Goal: Task Accomplishment & Management: Manage account settings

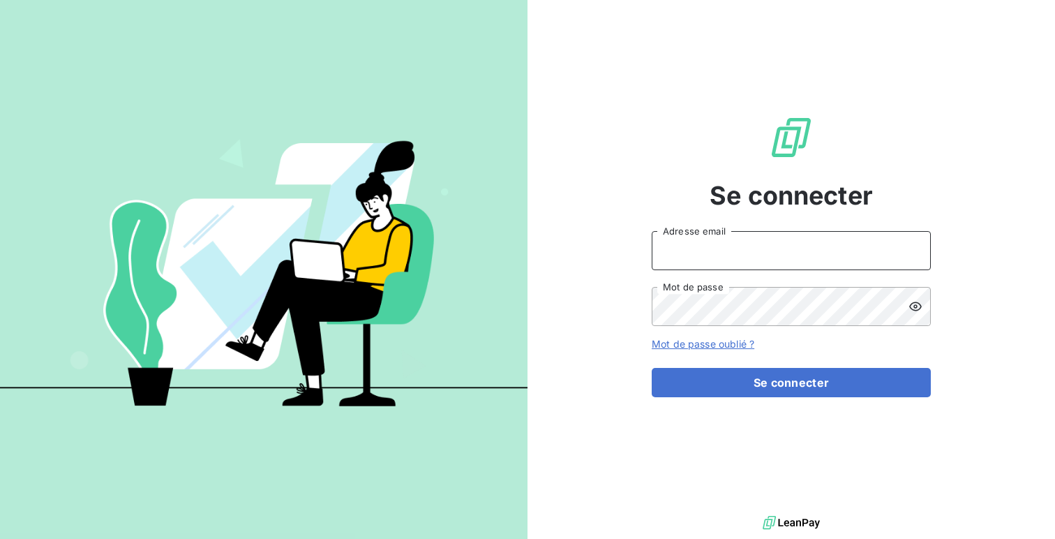
click at [690, 253] on input "Adresse email" at bounding box center [791, 250] width 279 height 39
type input "admin@euroexpo"
click at [652, 368] on button "Se connecter" at bounding box center [791, 382] width 279 height 29
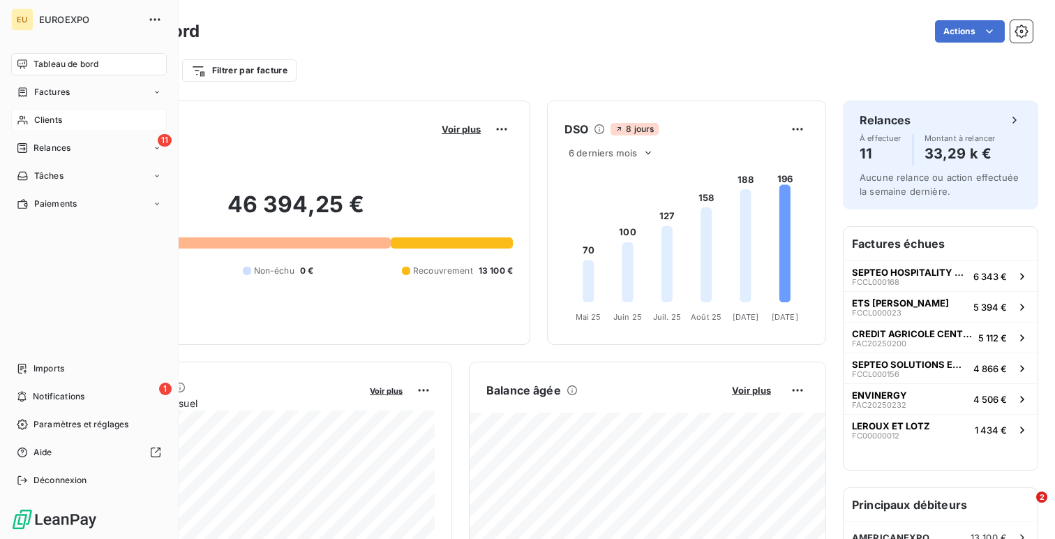
click at [63, 118] on div "Clients" at bounding box center [89, 120] width 156 height 22
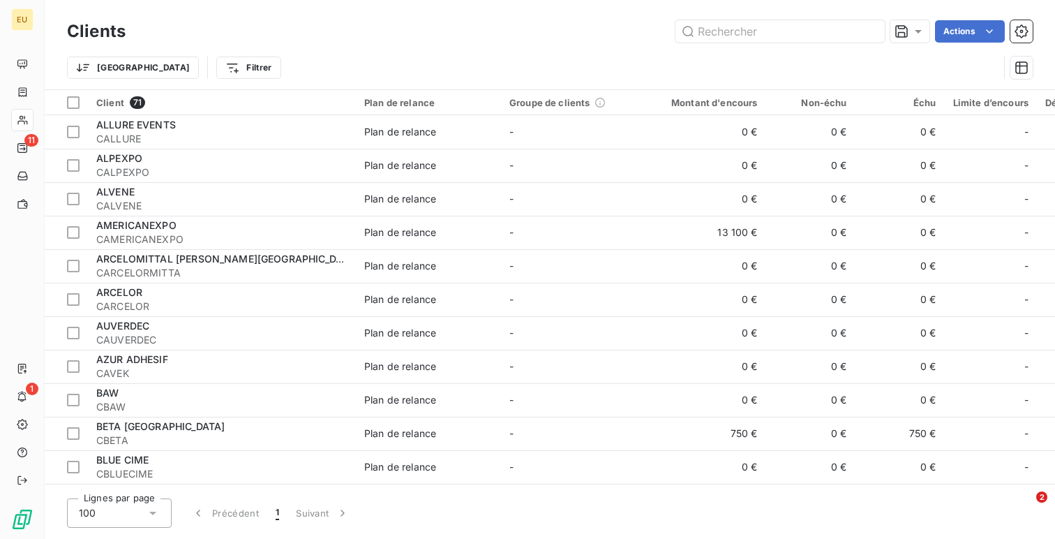
click at [981, 43] on div "Clients Actions" at bounding box center [550, 31] width 966 height 29
click at [980, 20] on html "EU 11 1 Clients Actions Trier Filtrer Client 71 Plan de relance Groupe de clien…" at bounding box center [527, 269] width 1055 height 539
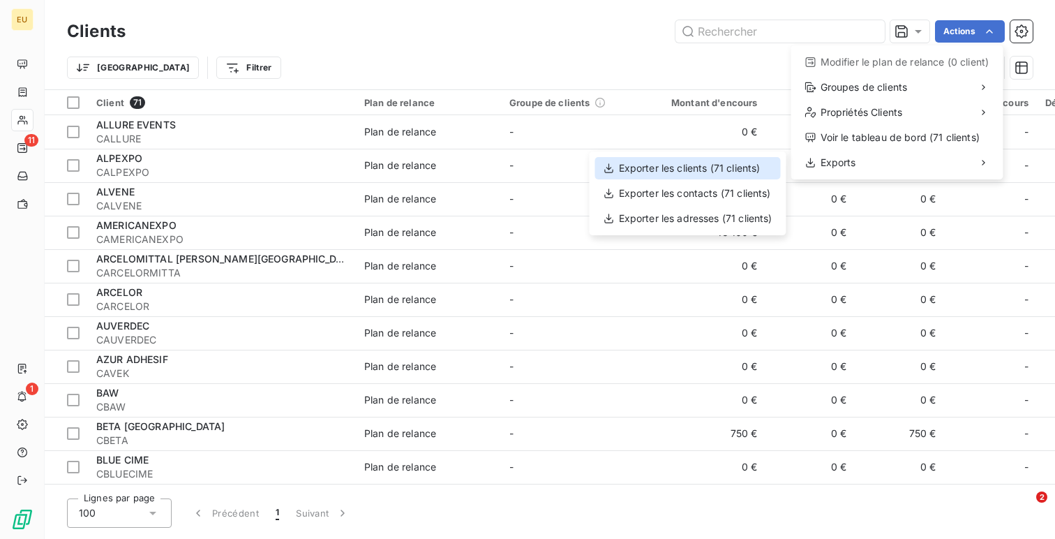
click at [720, 170] on div "Exporter les clients (71 clients)" at bounding box center [688, 168] width 186 height 22
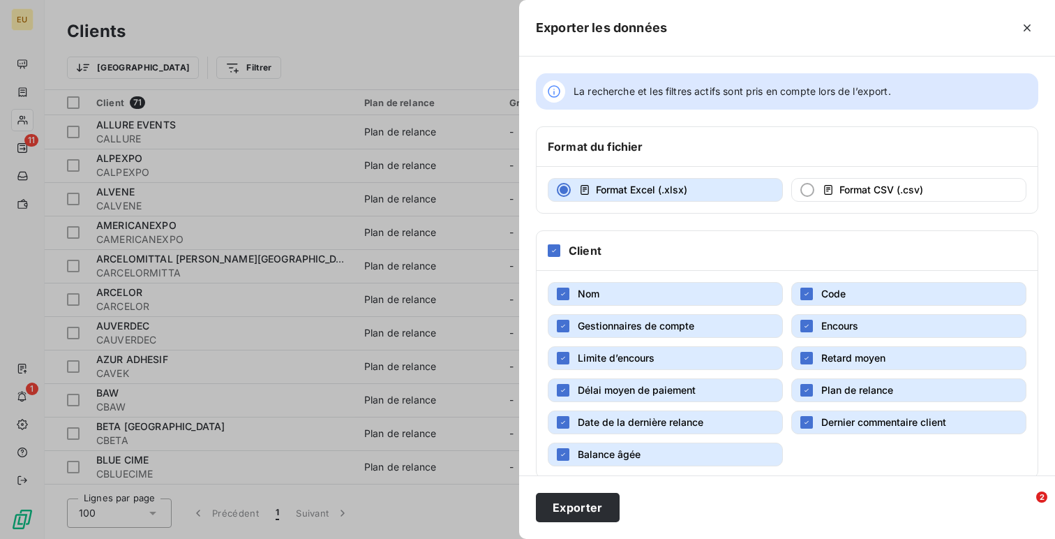
click at [551, 237] on div "Client" at bounding box center [787, 251] width 501 height 40
click at [551, 245] on div at bounding box center [554, 250] width 13 height 13
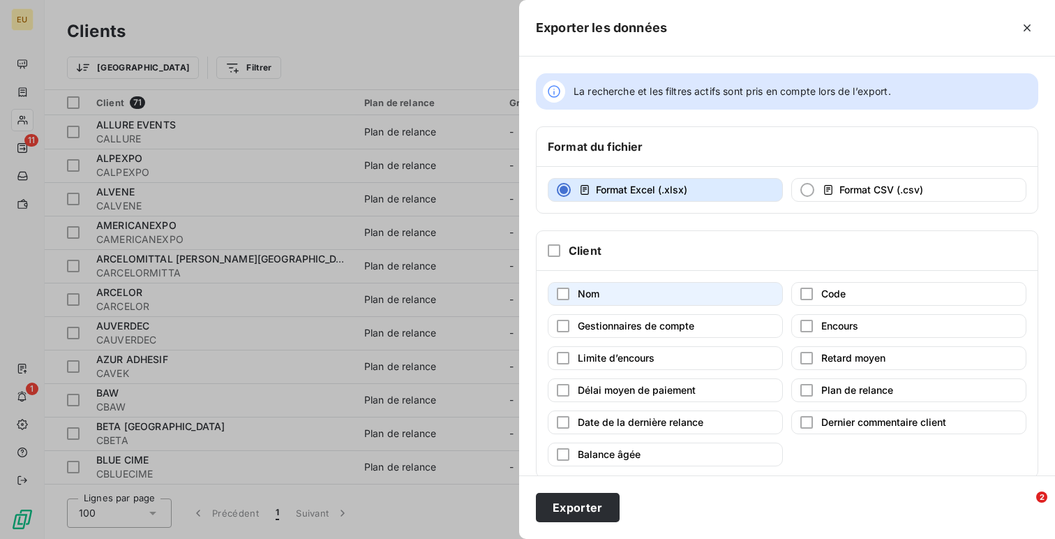
click at [558, 301] on button "Nom" at bounding box center [665, 294] width 235 height 24
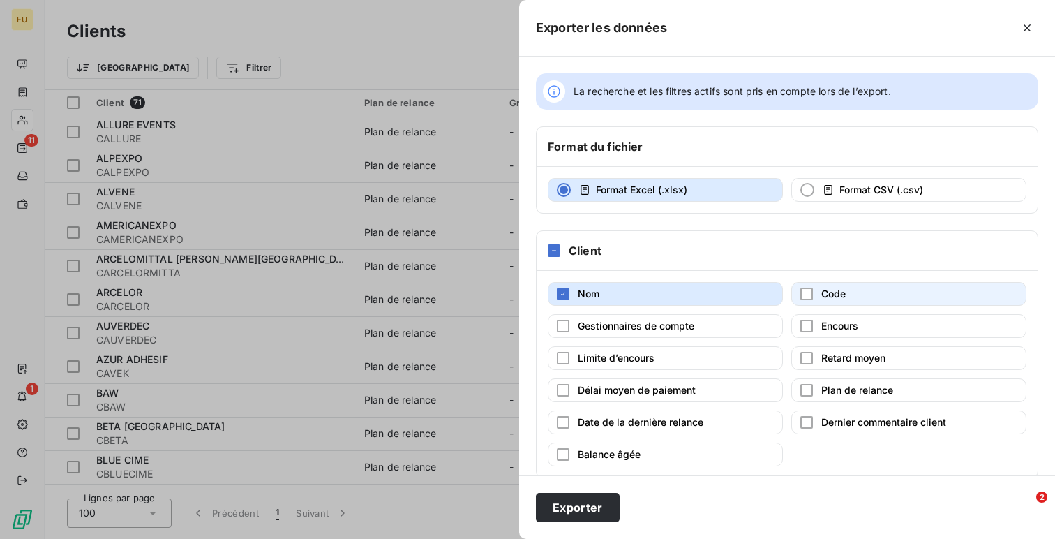
click at [884, 294] on button "Code" at bounding box center [908, 294] width 235 height 24
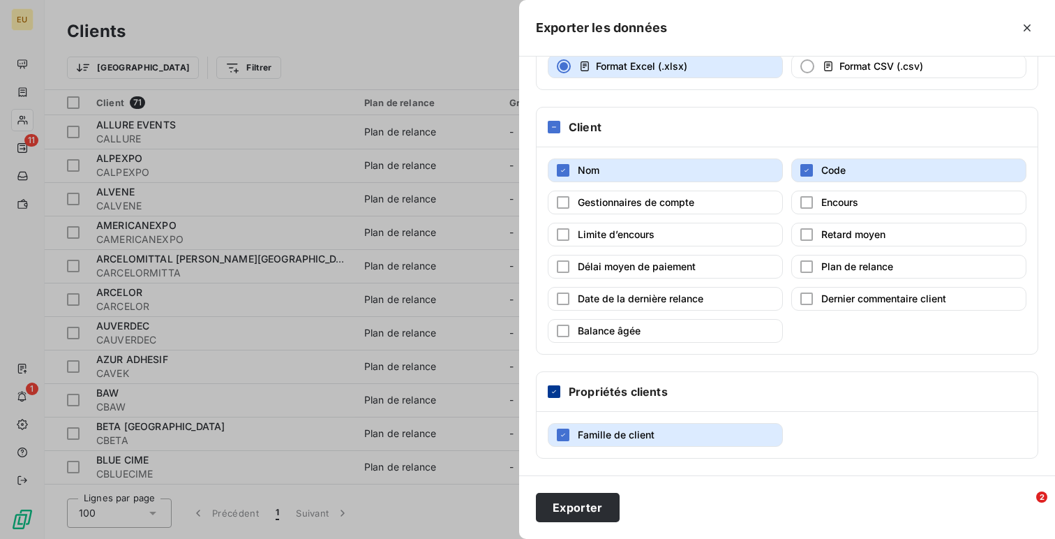
click at [553, 392] on icon at bounding box center [554, 391] width 4 height 3
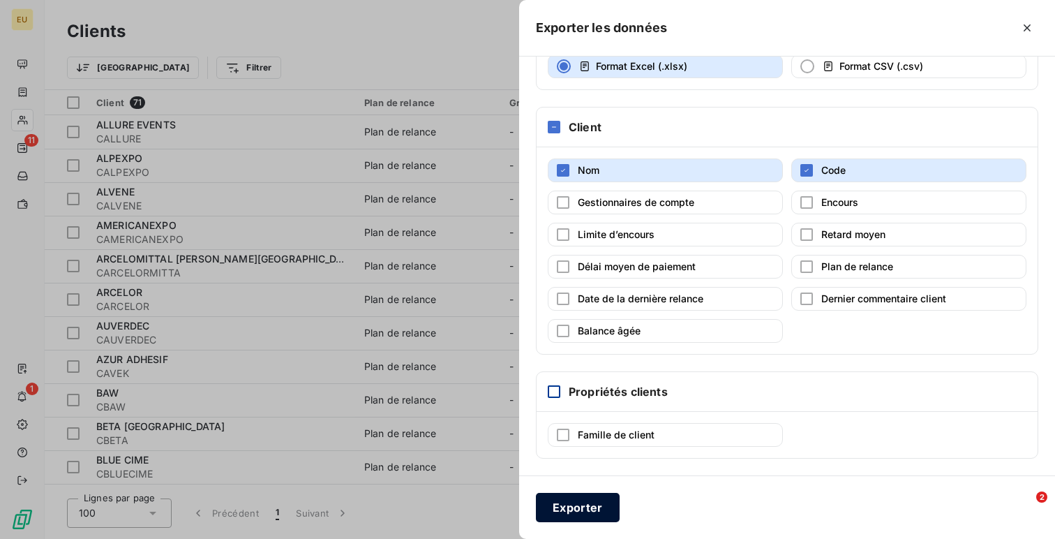
click at [553, 500] on button "Exporter" at bounding box center [578, 507] width 84 height 29
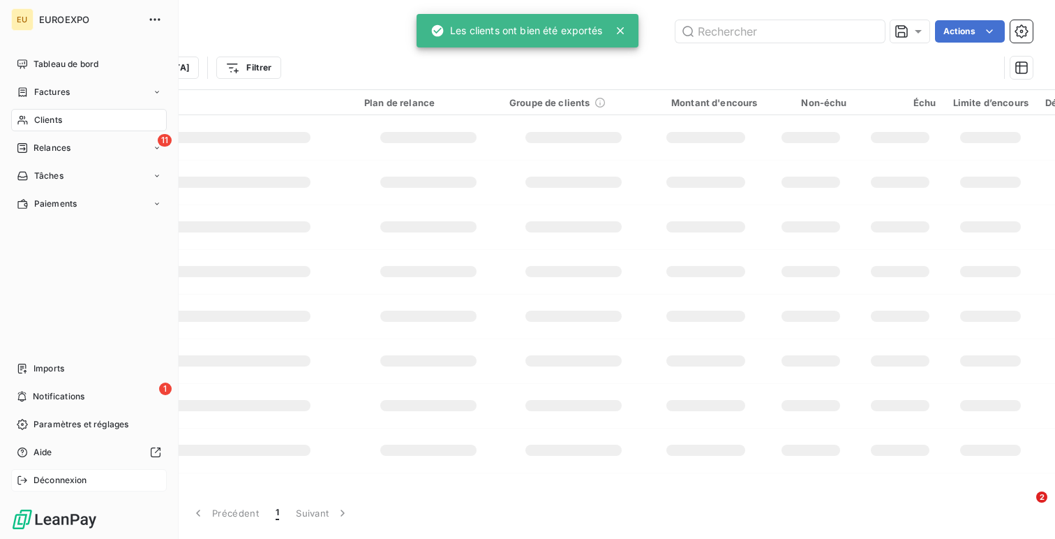
click at [44, 483] on span "Déconnexion" at bounding box center [60, 480] width 54 height 13
